Goal: Task Accomplishment & Management: Manage account settings

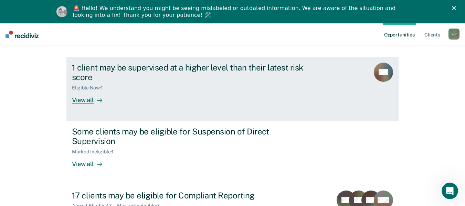
scroll to position [58, 0]
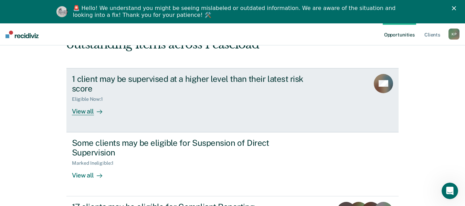
click at [94, 113] on div at bounding box center [98, 112] width 8 height 8
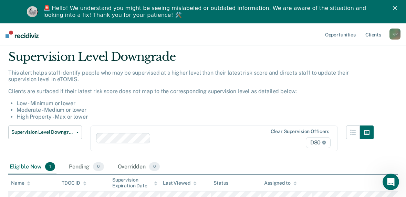
scroll to position [32, 0]
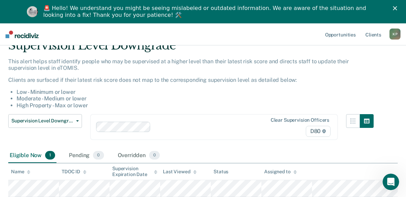
click at [386, 70] on div "Supervision Level Downgrade This alert helps staff identify people who may be s…" at bounding box center [202, 88] width 389 height 98
click at [397, 9] on icon "Close" at bounding box center [395, 8] width 4 height 4
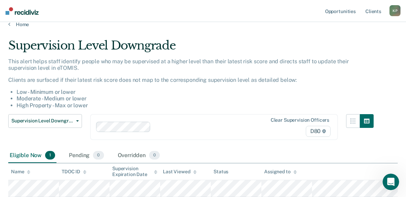
scroll to position [9, 0]
click at [12, 26] on link "Home" at bounding box center [202, 24] width 389 height 6
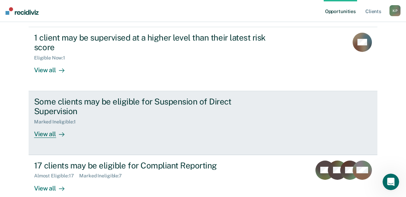
scroll to position [78, 0]
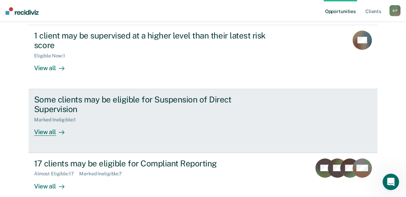
click at [40, 126] on div "View all" at bounding box center [53, 129] width 39 height 13
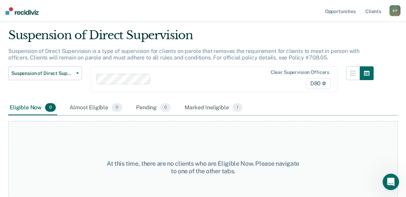
scroll to position [36, 0]
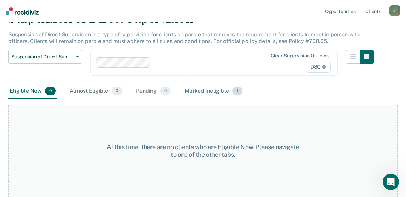
click at [210, 87] on div "Marked Ineligible 1" at bounding box center [213, 91] width 61 height 15
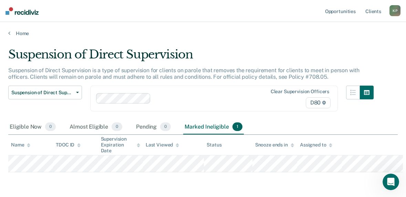
scroll to position [0, 0]
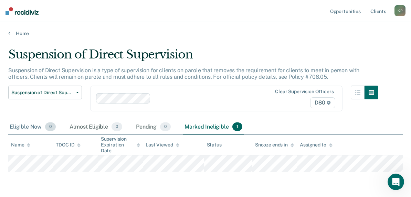
click at [14, 131] on div "Eligible Now 0" at bounding box center [32, 127] width 49 height 15
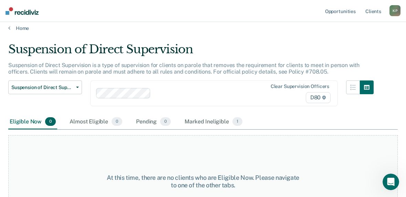
scroll to position [1, 0]
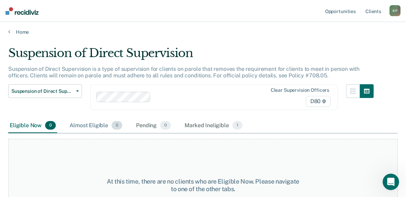
click at [102, 125] on div "Almost Eligible 0" at bounding box center [95, 125] width 55 height 15
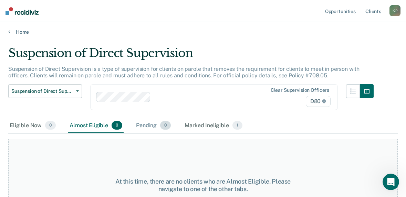
click at [158, 125] on div "Pending 0" at bounding box center [154, 125] width 38 height 15
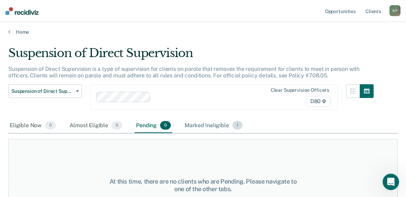
click at [199, 122] on div "Marked Ineligible 1" at bounding box center [213, 125] width 61 height 15
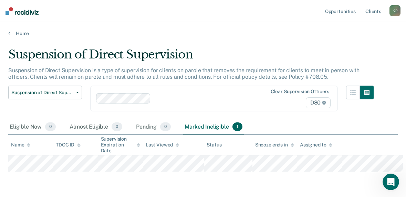
scroll to position [0, 0]
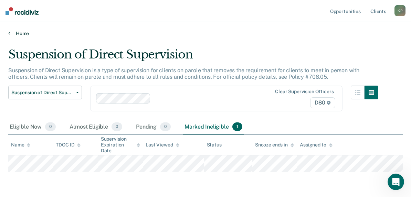
click at [12, 34] on link "Home" at bounding box center [205, 33] width 394 height 6
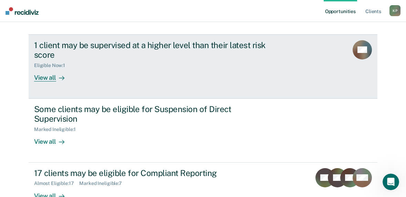
scroll to position [78, 0]
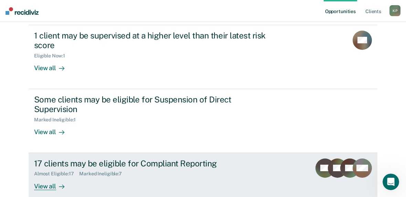
click at [46, 177] on div "View all" at bounding box center [53, 183] width 39 height 13
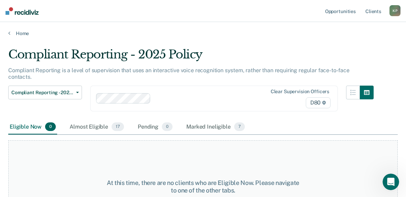
scroll to position [29, 0]
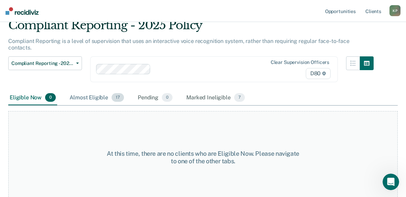
click at [98, 90] on div "Almost Eligible 17" at bounding box center [96, 97] width 57 height 15
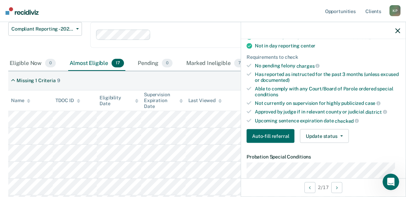
scroll to position [172, 0]
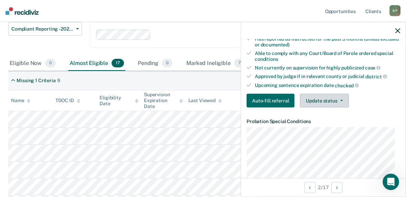
click at [338, 100] on span "button" at bounding box center [340, 100] width 6 height 1
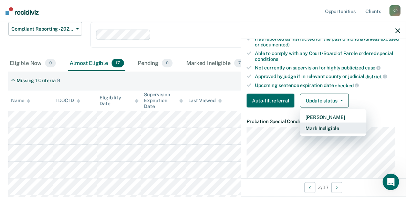
click at [320, 130] on button "Mark Ineligible" at bounding box center [333, 128] width 66 height 11
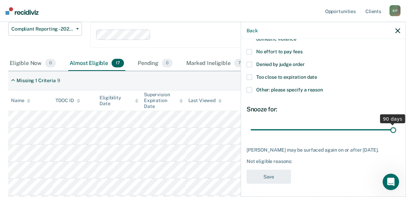
drag, startPoint x: 297, startPoint y: 130, endPoint x: 406, endPoint y: 130, distance: 108.4
type input "90"
click at [396, 130] on input "range" at bounding box center [322, 130] width 145 height 12
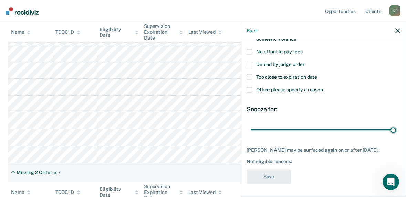
scroll to position [167, 0]
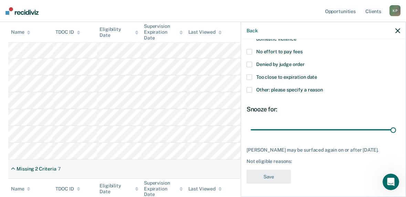
click at [263, 90] on span "Other: please specify a reason" at bounding box center [289, 90] width 67 height 6
click at [323, 87] on input "Other: please specify a reason" at bounding box center [323, 87] width 0 height 0
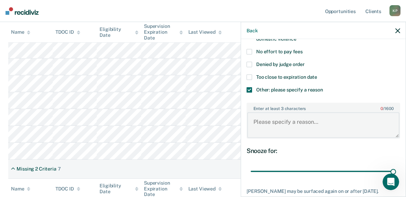
click at [267, 125] on textarea "Enter at least 3 characters 0 / 1600" at bounding box center [323, 125] width 152 height 25
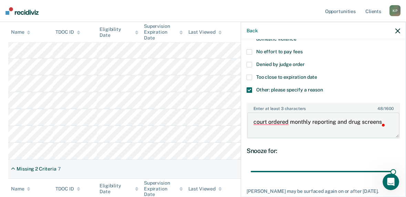
type textarea "court ordered monthly reporting and drug screens"
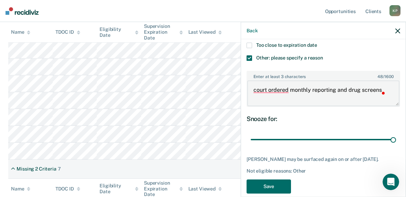
scroll to position [160, 0]
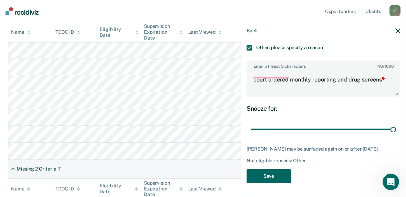
click at [276, 173] on button "Save" at bounding box center [268, 176] width 44 height 14
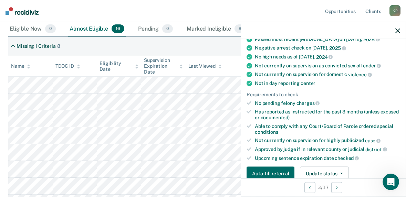
scroll to position [201, 0]
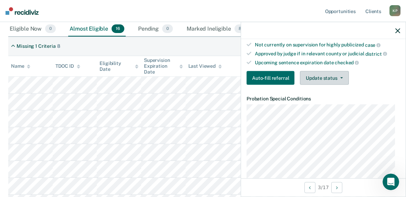
click at [321, 78] on button "Update status" at bounding box center [324, 78] width 49 height 14
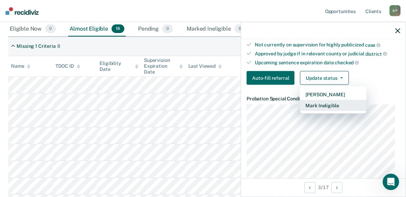
click at [315, 107] on button "Mark Ineligible" at bounding box center [333, 105] width 66 height 11
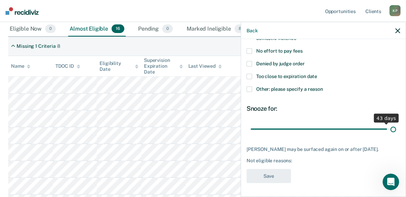
scroll to position [114, 0]
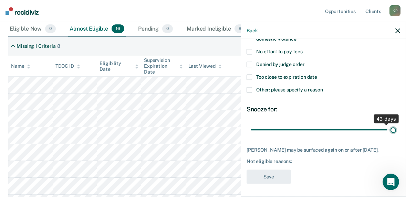
drag, startPoint x: 341, startPoint y: 124, endPoint x: 395, endPoint y: 124, distance: 53.3
type input "45"
click at [395, 124] on input "range" at bounding box center [322, 130] width 145 height 12
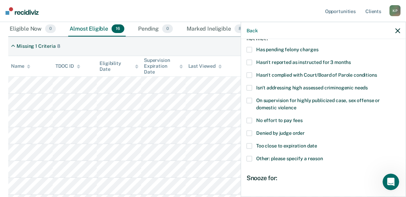
scroll to position [10, 0]
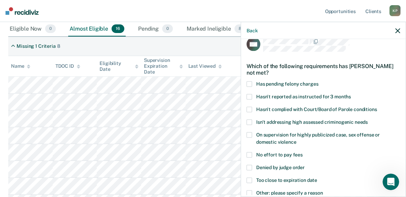
click at [291, 182] on span "Too close to expiration date" at bounding box center [286, 180] width 61 height 6
click at [317, 178] on input "Too close to expiration date" at bounding box center [317, 178] width 0 height 0
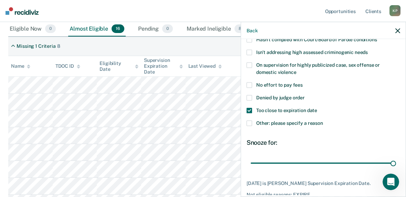
scroll to position [114, 0]
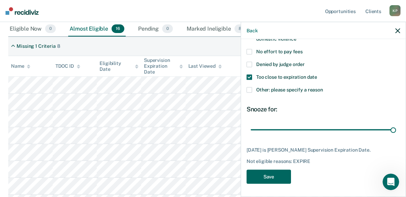
click at [279, 179] on button "Save" at bounding box center [268, 177] width 44 height 14
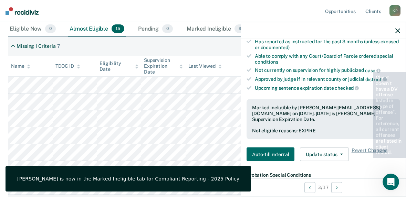
scroll to position [286, 0]
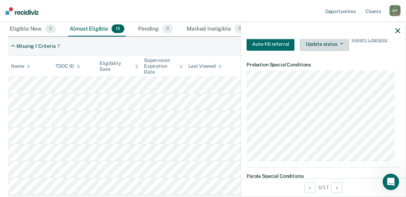
click at [324, 45] on button "Update status" at bounding box center [324, 44] width 49 height 14
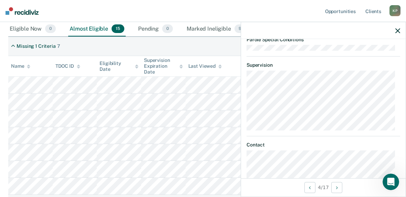
scroll to position [235, 0]
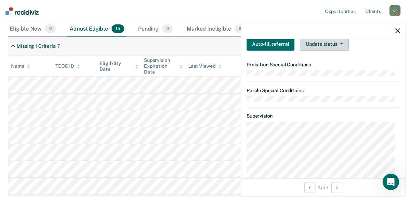
click at [313, 41] on button "Update status" at bounding box center [324, 44] width 49 height 14
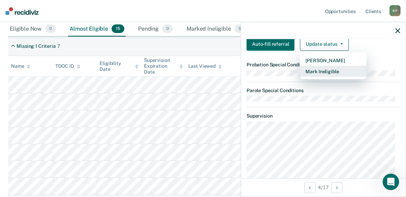
click at [313, 68] on button "Mark Ineligible" at bounding box center [333, 71] width 66 height 11
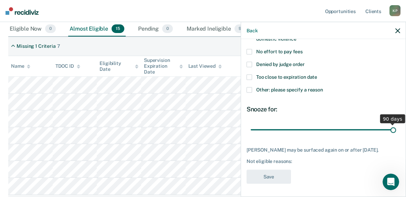
drag, startPoint x: 297, startPoint y: 129, endPoint x: 396, endPoint y: 124, distance: 99.5
type input "90"
click at [396, 124] on input "range" at bounding box center [322, 130] width 145 height 12
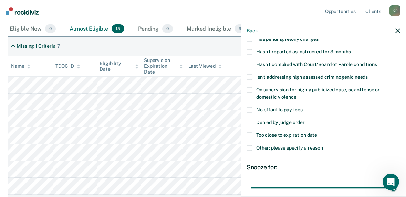
scroll to position [45, 0]
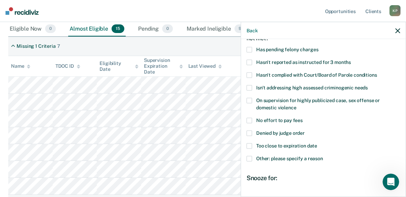
drag, startPoint x: 280, startPoint y: 48, endPoint x: 336, endPoint y: 179, distance: 142.6
click at [334, 180] on div "TW Which of the following requirements has [PERSON_NAME] not met? Has pending f…" at bounding box center [322, 130] width 153 height 254
click at [306, 160] on span "Other: please specify a reason" at bounding box center [289, 159] width 67 height 6
click at [323, 156] on input "Other: please specify a reason" at bounding box center [323, 156] width 0 height 0
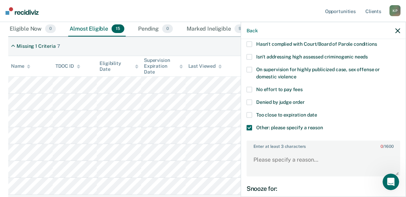
scroll to position [79, 0]
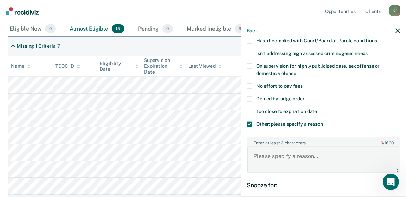
click at [278, 161] on textarea "Enter at least 3 characters 0 / 1600" at bounding box center [323, 159] width 152 height 25
click at [278, 142] on label "Enter at least 3 characters 14 / 1600" at bounding box center [323, 142] width 152 height 8
click at [278, 147] on textarea "wanted out of" at bounding box center [323, 159] width 152 height 25
drag, startPoint x: 295, startPoint y: 157, endPoint x: 240, endPoint y: 154, distance: 54.8
click at [240, 154] on div "Back TW Which of the following requirements has [PERSON_NAME] not met? Has pend…" at bounding box center [322, 109] width 165 height 175
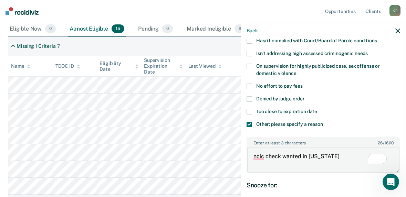
click at [376, 149] on textarea "ncic check wanted in [US_STATE]" at bounding box center [323, 159] width 152 height 25
paste textarea "EXTRIDITE SURROUNDING COUNTIES OF ERRIE - SHOWS DRUG OFFENSES -"
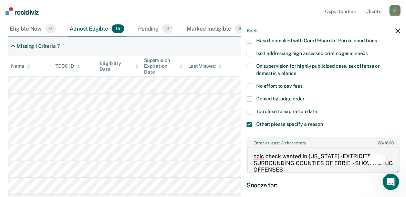
scroll to position [1, 0]
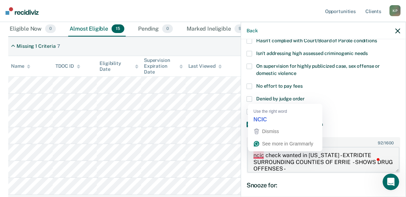
drag, startPoint x: 263, startPoint y: 152, endPoint x: 245, endPoint y: 155, distance: 18.4
click at [245, 155] on div "TW Which of the following requirements has [PERSON_NAME] not met? Has pending f…" at bounding box center [323, 117] width 164 height 156
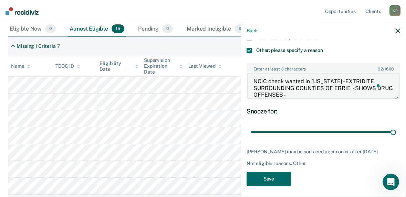
scroll to position [160, 0]
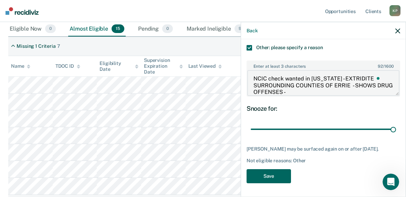
type textarea "NCIC check wanted in [US_STATE] - EXTRIDITE SURROUNDING COUNTIES OF ERRIE - SHO…"
click at [267, 170] on button "Save" at bounding box center [268, 176] width 44 height 14
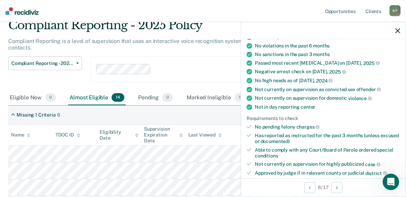
scroll to position [138, 0]
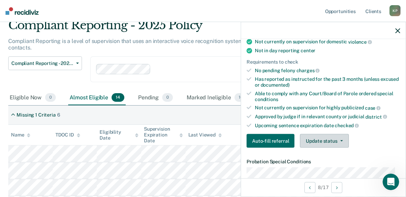
click at [325, 145] on button "Update status" at bounding box center [324, 141] width 49 height 14
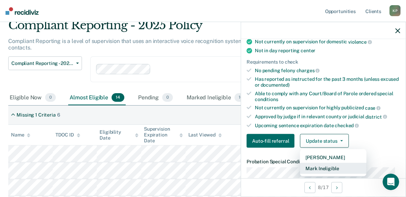
click at [320, 165] on button "Mark Ineligible" at bounding box center [333, 168] width 66 height 11
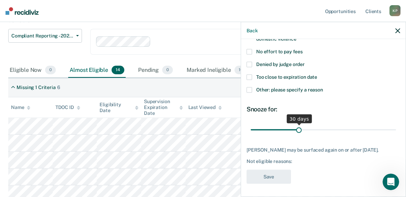
scroll to position [98, 0]
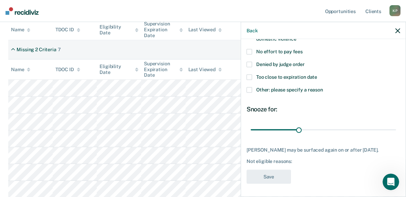
click at [372, 112] on div "Snooze for: 30 days" at bounding box center [322, 120] width 153 height 31
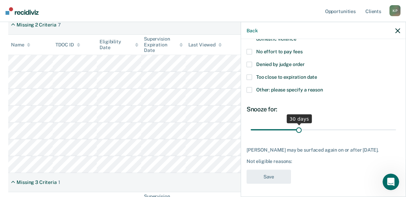
scroll to position [286, 0]
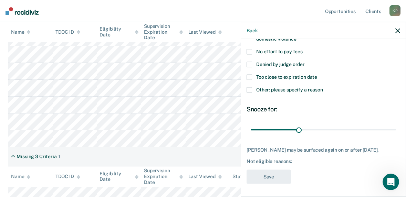
click at [320, 166] on div "JG Which of the following requirements has [PERSON_NAME] not met? Has pending f…" at bounding box center [322, 61] width 153 height 254
click at [287, 88] on span "Other: please specify a reason" at bounding box center [289, 90] width 67 height 6
click at [323, 87] on input "Other: please specify a reason" at bounding box center [323, 87] width 0 height 0
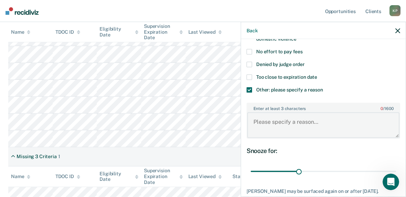
click at [278, 120] on textarea "Enter at least 3 characters 0 / 1600" at bounding box center [323, 125] width 152 height 25
type textarea "s"
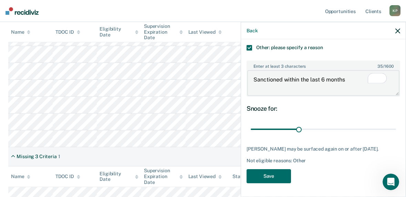
scroll to position [0, 0]
click at [323, 76] on textarea "Sanctioned within the last 6 months" at bounding box center [323, 82] width 152 height 25
type textarea "Sanctioned within the last 3 months"
click at [263, 169] on button "Save" at bounding box center [268, 176] width 44 height 14
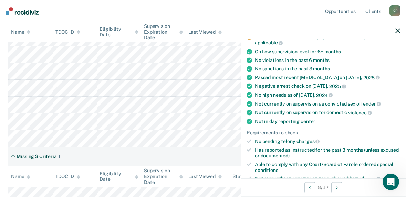
scroll to position [172, 0]
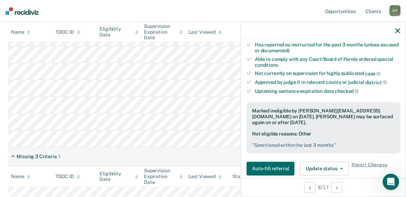
click at [397, 31] on icon "button" at bounding box center [397, 30] width 5 height 5
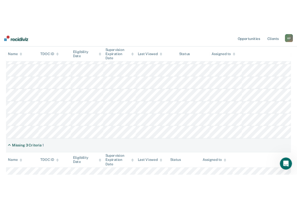
scroll to position [0, 0]
